Goal: Find specific page/section: Find specific page/section

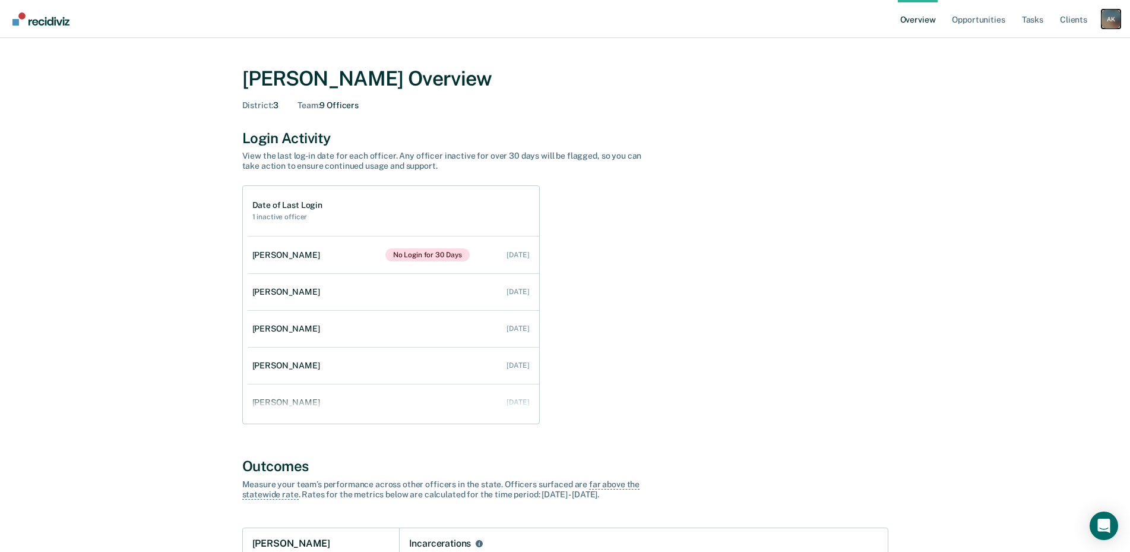
click at [1112, 16] on div "A K" at bounding box center [1111, 19] width 19 height 19
click at [1068, 74] on link "Go to Operations" at bounding box center [1064, 77] width 96 height 10
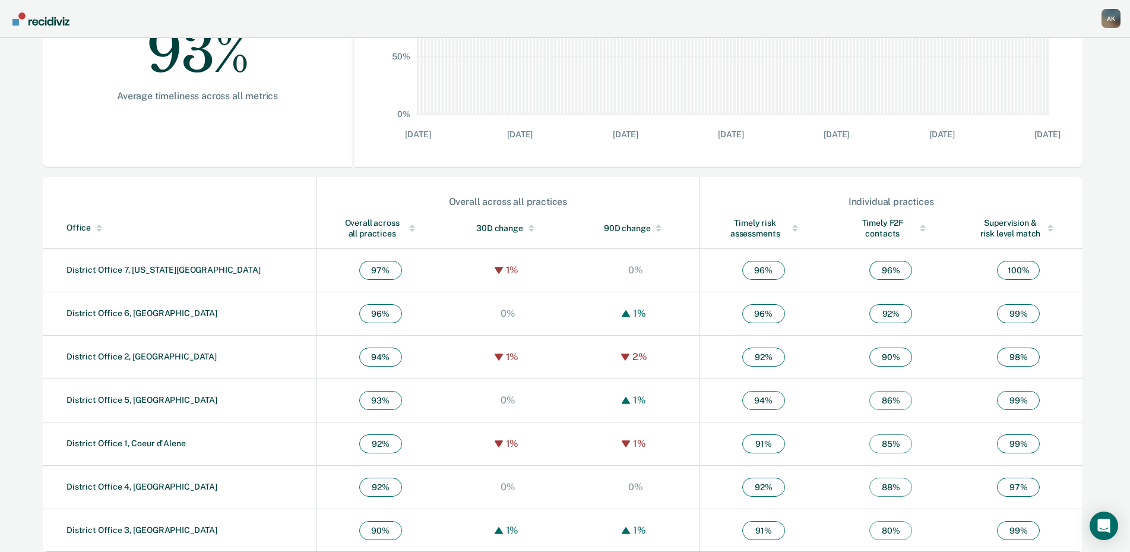
scroll to position [276, 0]
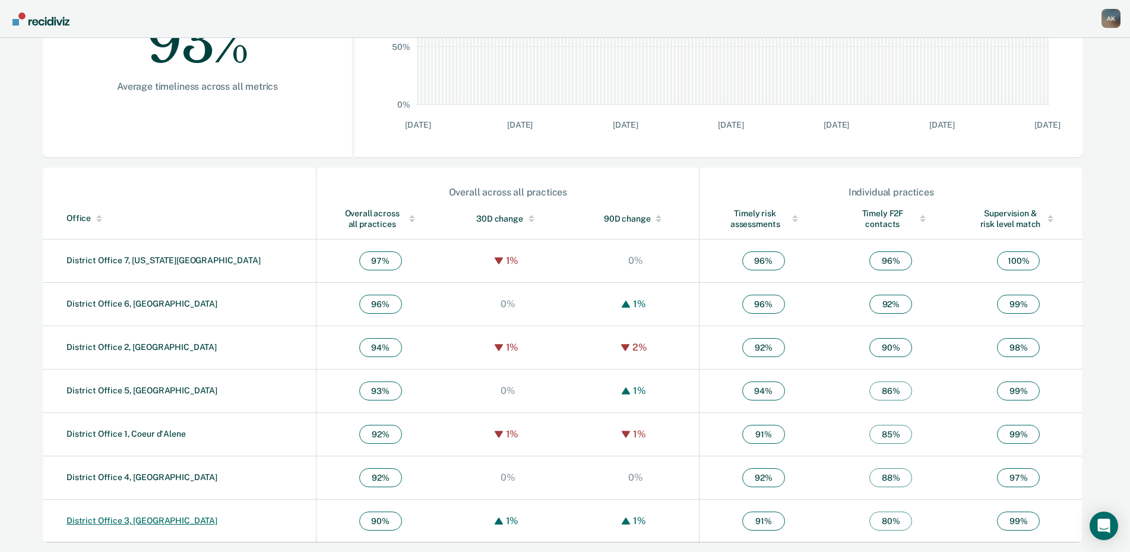
click at [125, 518] on link "District Office 3, [GEOGRAPHIC_DATA]" at bounding box center [142, 521] width 151 height 10
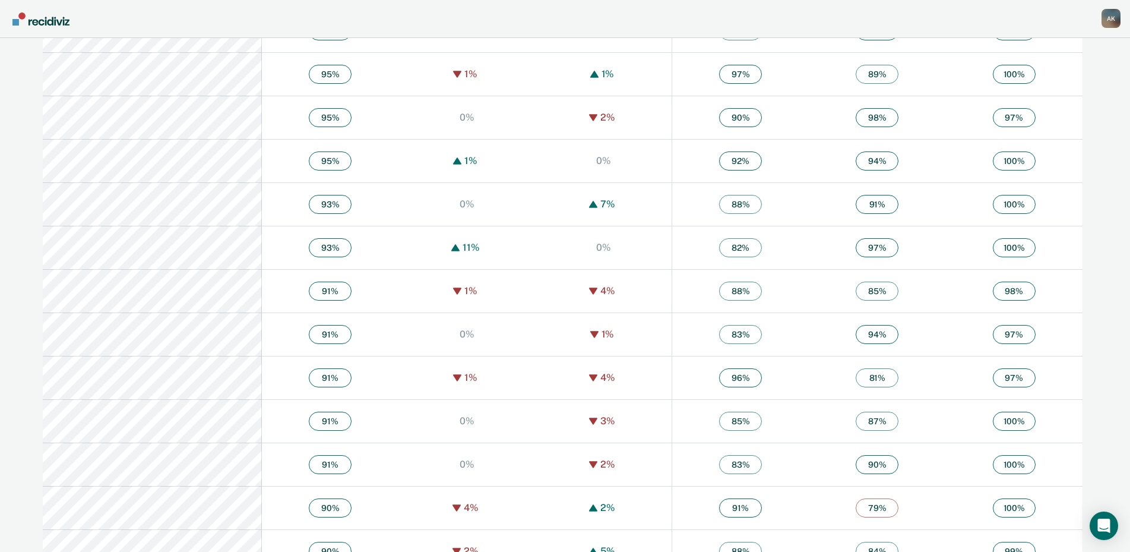
scroll to position [1485, 0]
